Goal: Transaction & Acquisition: Download file/media

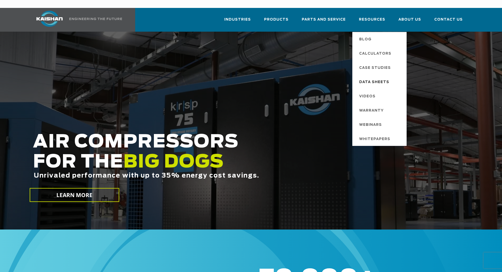
click at [375, 78] on span "Data Sheets" at bounding box center [374, 82] width 30 height 9
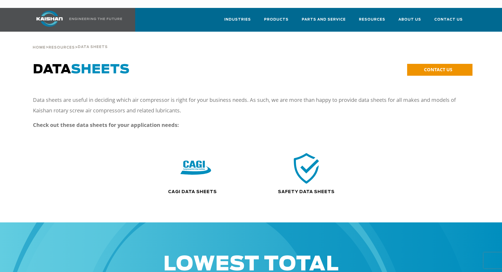
click at [304, 161] on img at bounding box center [307, 168] width 34 height 34
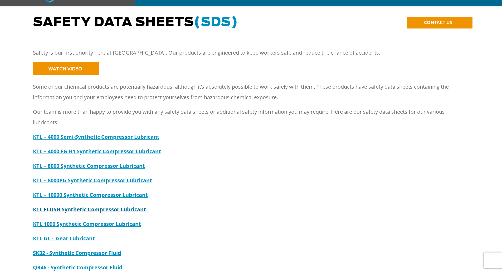
scroll to position [53, 0]
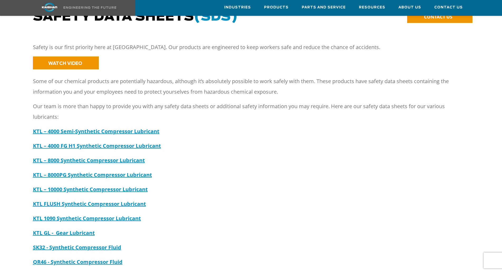
click at [63, 228] on p "KTL GL - Gear Lubricant" at bounding box center [246, 233] width 427 height 11
click at [66, 229] on strong "KTL GL - Gear Lubricant" at bounding box center [64, 232] width 62 height 7
